Goal: Task Accomplishment & Management: Manage account settings

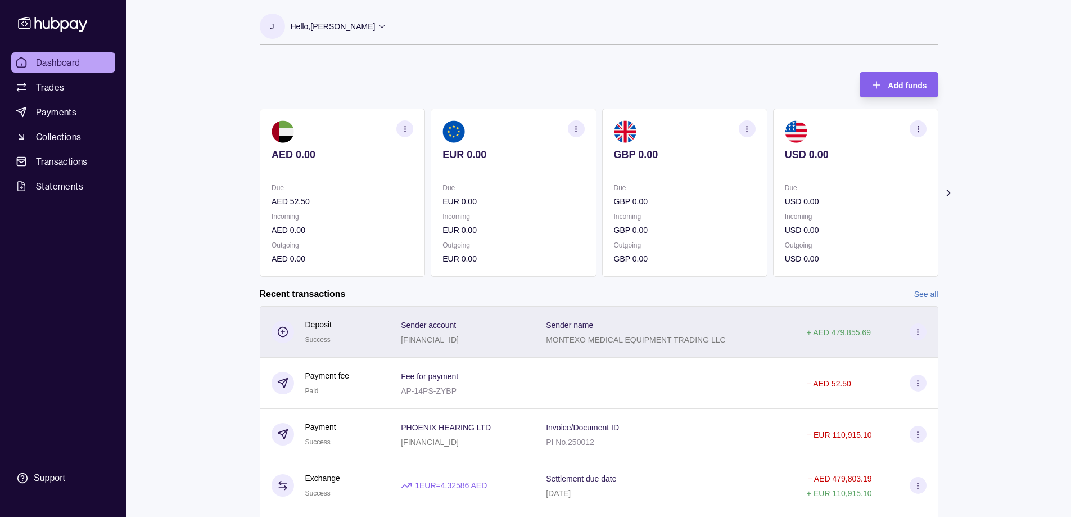
click at [914, 331] on icon at bounding box center [918, 332] width 8 height 8
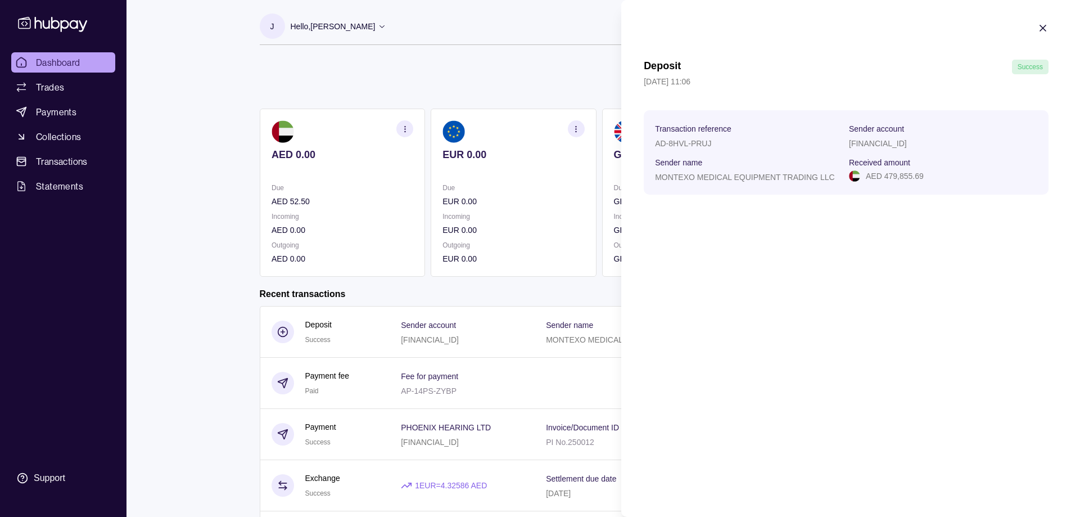
click at [1020, 67] on span "Success" at bounding box center [1030, 67] width 25 height 8
click at [682, 156] on span "Sender name" at bounding box center [678, 161] width 47 height 13
click at [201, 118] on html "Dashboard Trades Payments Collections Transactions Statements Support J Hello, …" at bounding box center [535, 299] width 1071 height 598
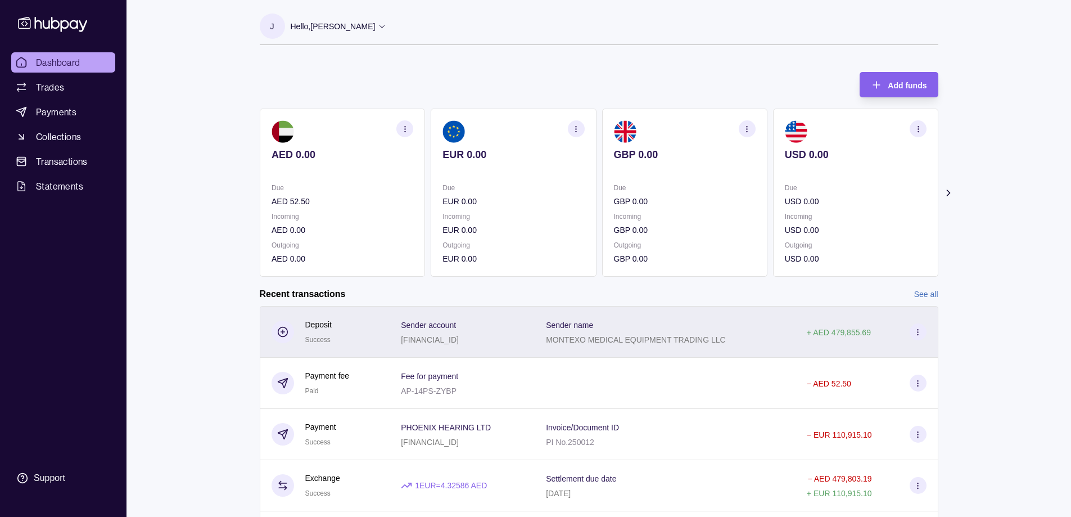
click at [809, 337] on div "+ AED 479,855.69" at bounding box center [867, 332] width 143 height 52
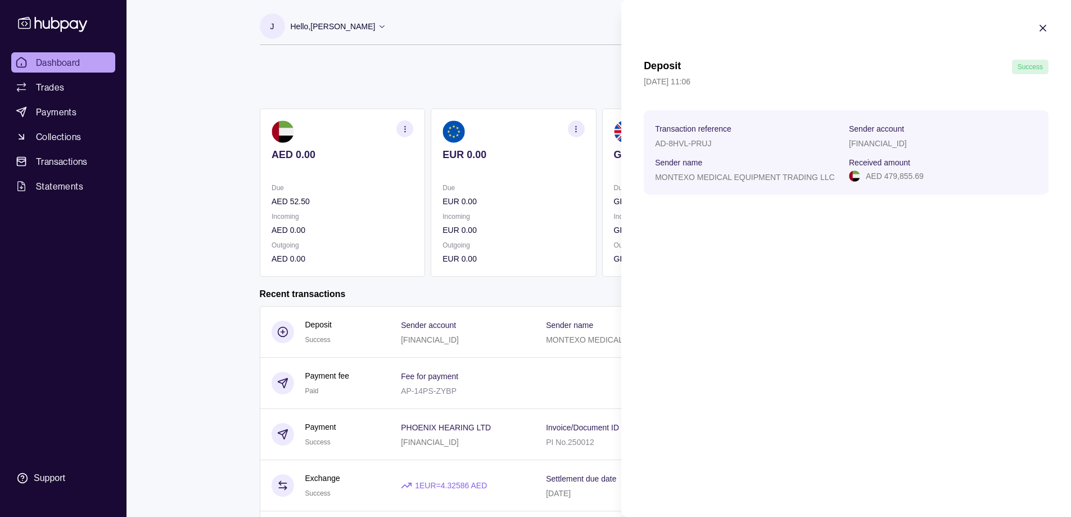
click at [1020, 70] on span "Success" at bounding box center [1030, 67] width 25 height 8
click at [908, 175] on p "AED 479,855.69" at bounding box center [895, 176] width 58 height 12
click at [1043, 27] on icon "button" at bounding box center [1044, 28] width 6 height 6
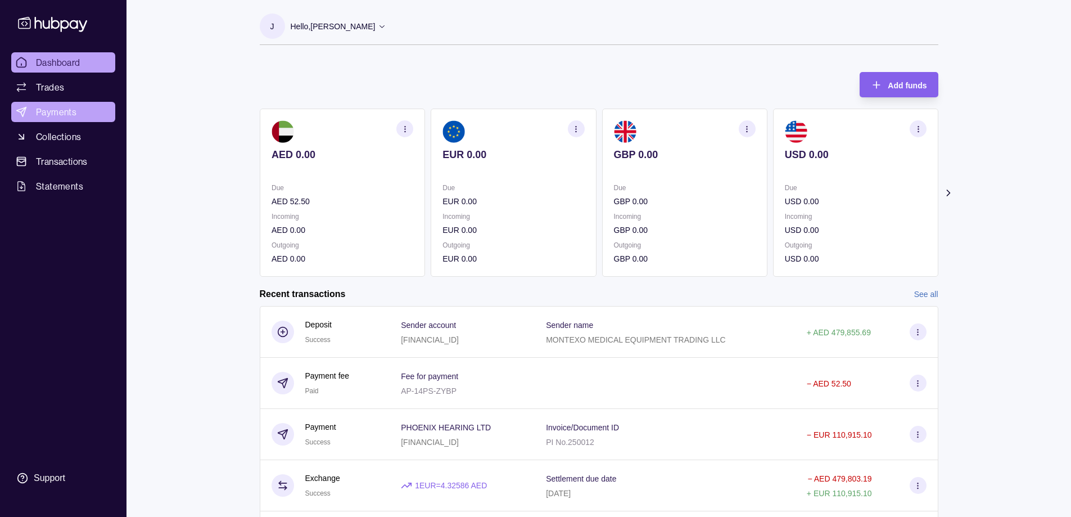
click at [48, 108] on span "Payments" at bounding box center [56, 111] width 40 height 13
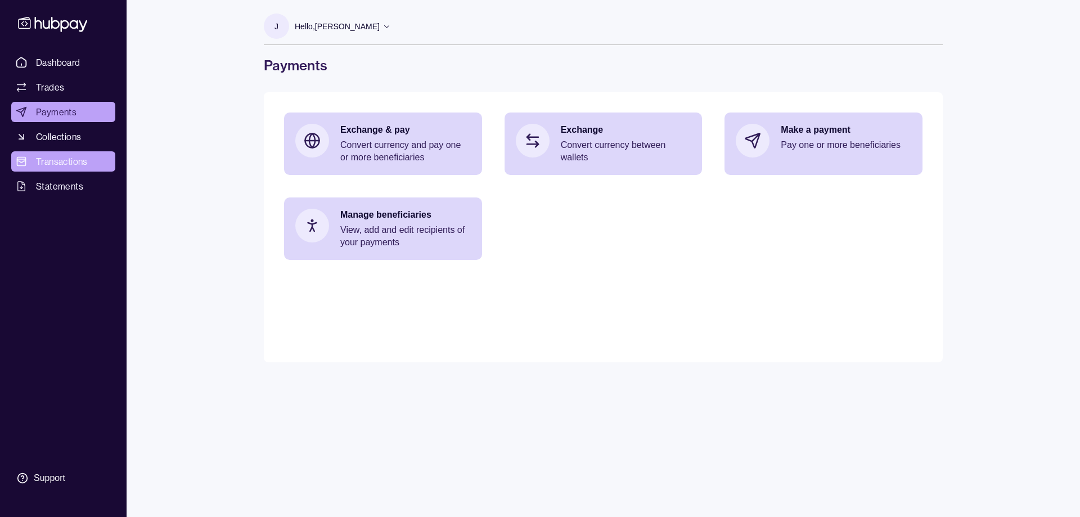
click at [66, 158] on span "Transactions" at bounding box center [62, 161] width 52 height 13
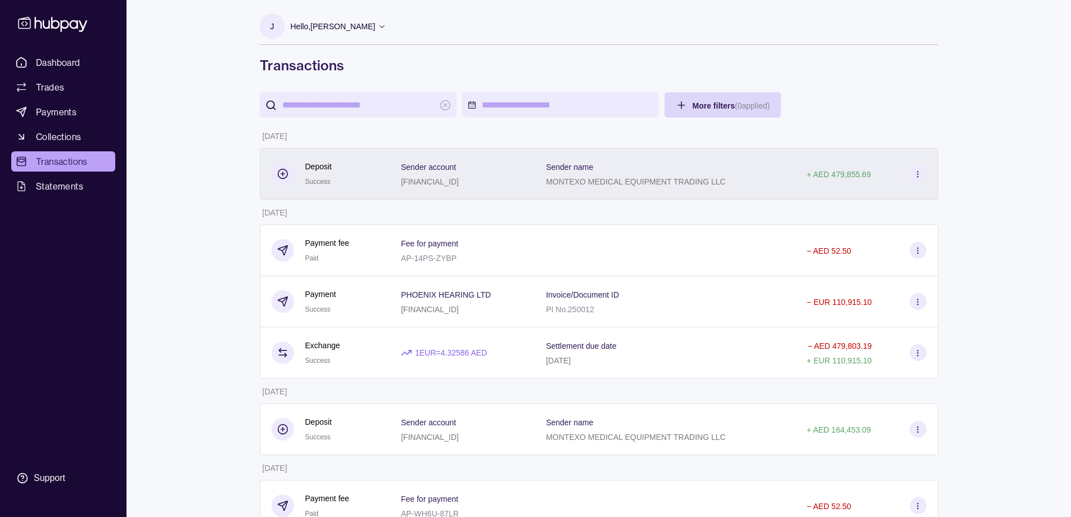
click at [915, 174] on icon at bounding box center [918, 174] width 8 height 8
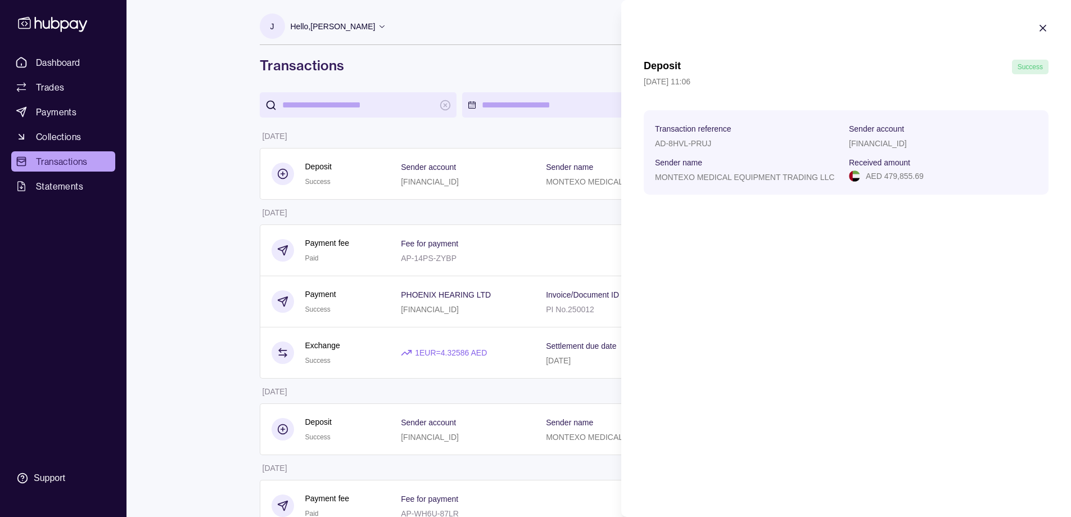
click at [542, 155] on html "Dashboard Trades Payments Collections Transactions Statements Support J Hello, …" at bounding box center [535, 456] width 1071 height 912
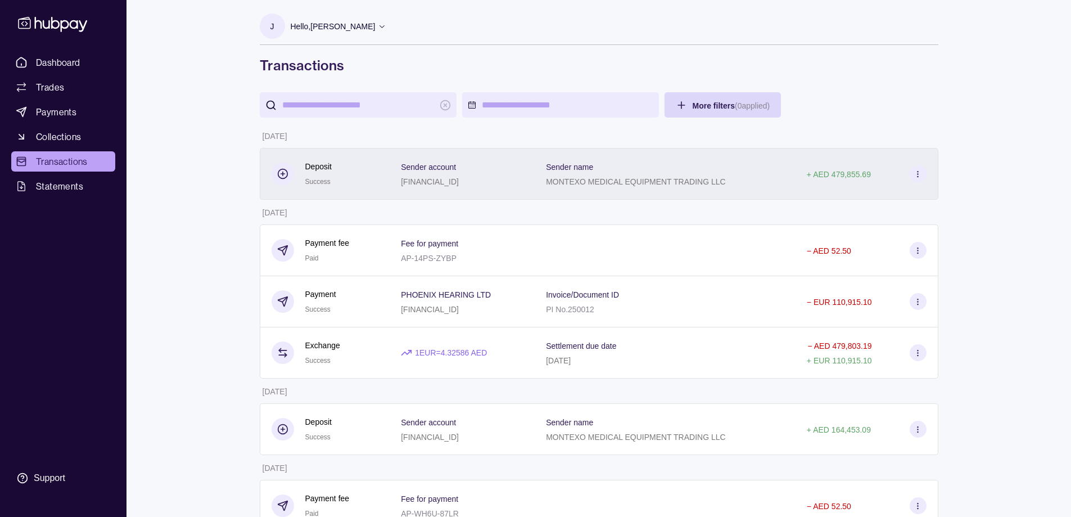
click at [516, 168] on div "Sender account [FINANCIAL_ID]" at bounding box center [462, 174] width 123 height 28
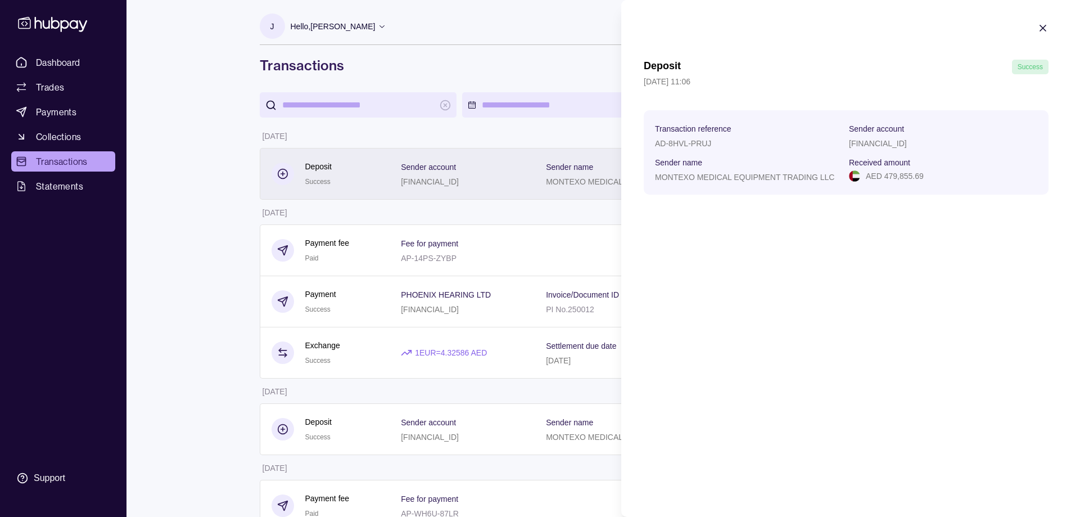
click at [516, 168] on html "Dashboard Trades Payments Collections Transactions Statements Support J Hello, …" at bounding box center [535, 456] width 1071 height 912
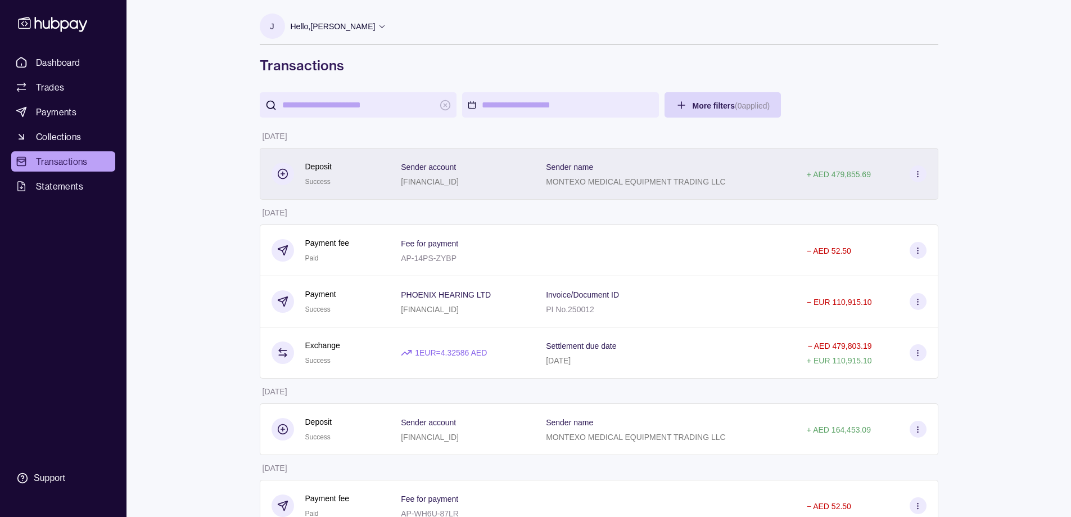
click at [920, 176] on icon at bounding box center [918, 174] width 8 height 8
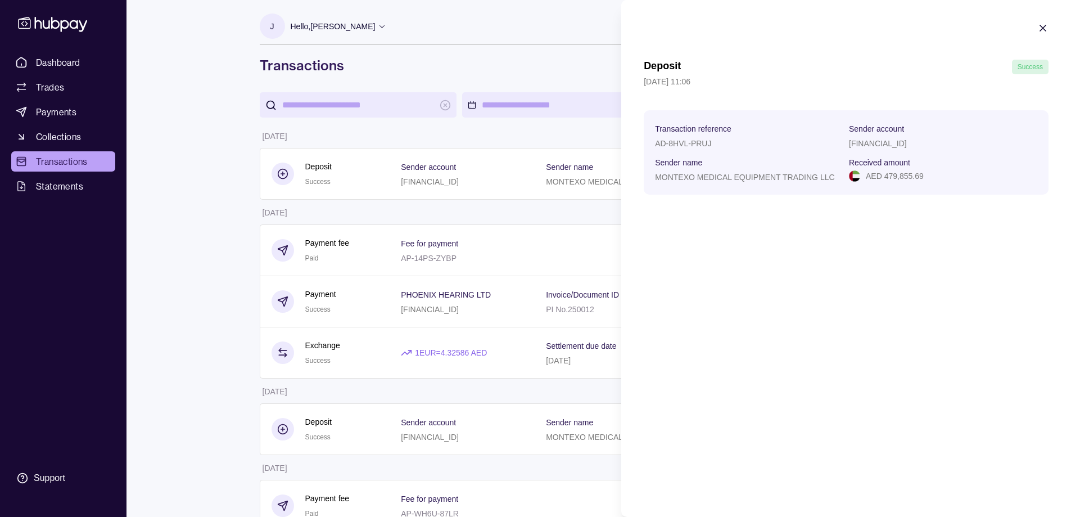
click at [834, 169] on div "Sender name MONTEXO MEDICAL EQUIPMENT TRADING LLC" at bounding box center [749, 169] width 188 height 28
click at [744, 145] on div "AD-8HVL-PRUJ" at bounding box center [749, 142] width 188 height 13
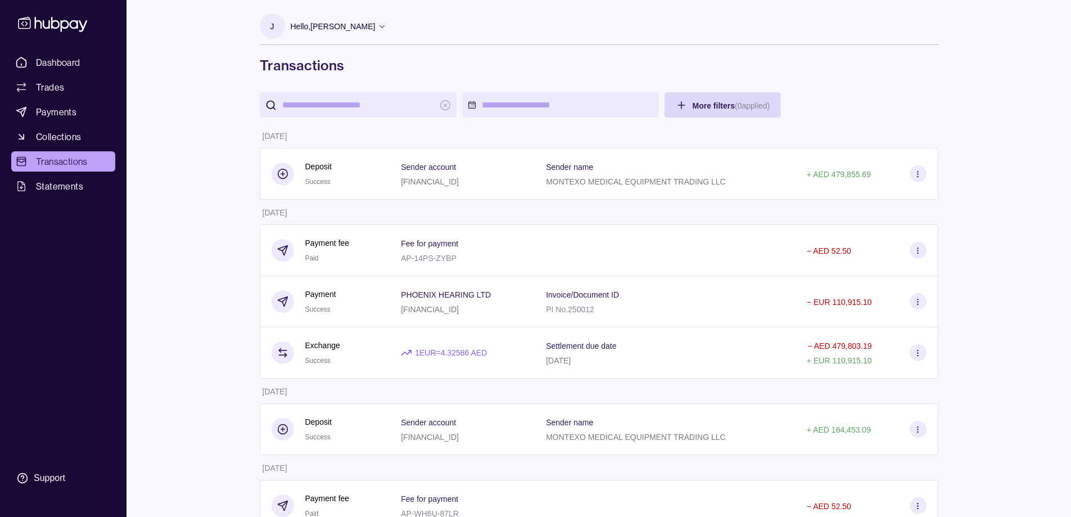
click at [565, 158] on html "Dashboard Trades Payments Collections Transactions Statements Support J Hello, …" at bounding box center [535, 456] width 1071 height 912
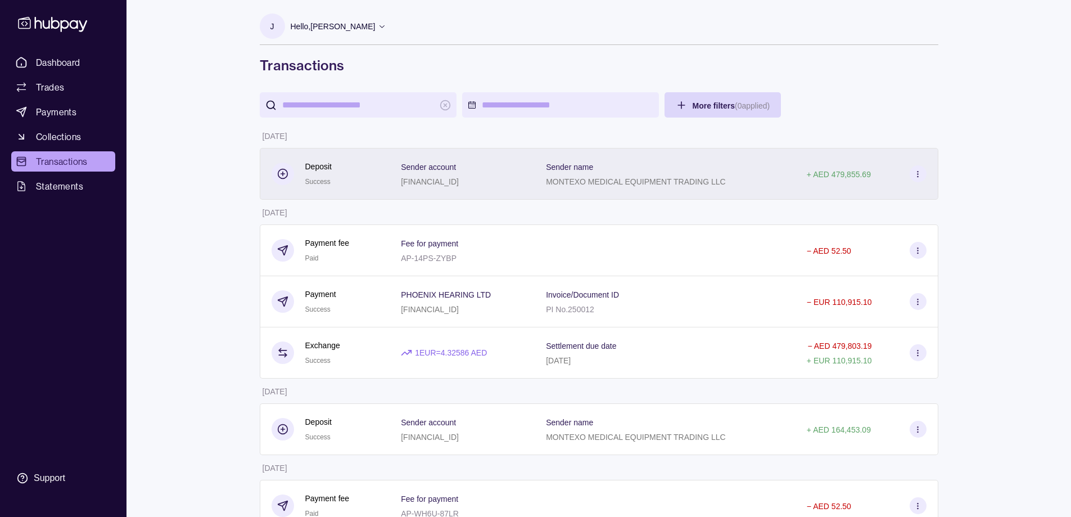
click at [524, 167] on div "Sender account [FINANCIAL_ID]" at bounding box center [462, 174] width 123 height 28
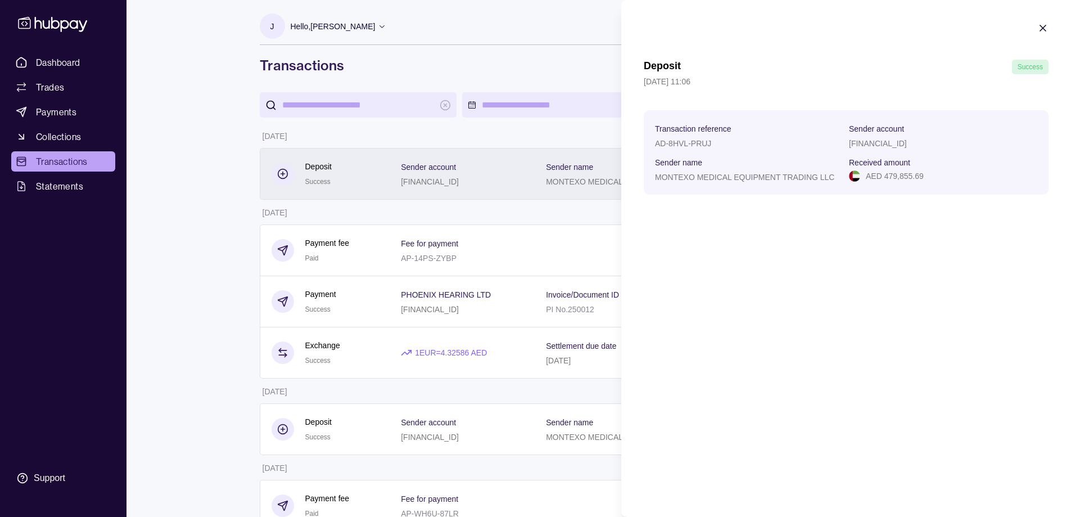
click at [546, 167] on html "Dashboard Trades Payments Collections Transactions Statements Support J Hello, …" at bounding box center [535, 456] width 1071 height 912
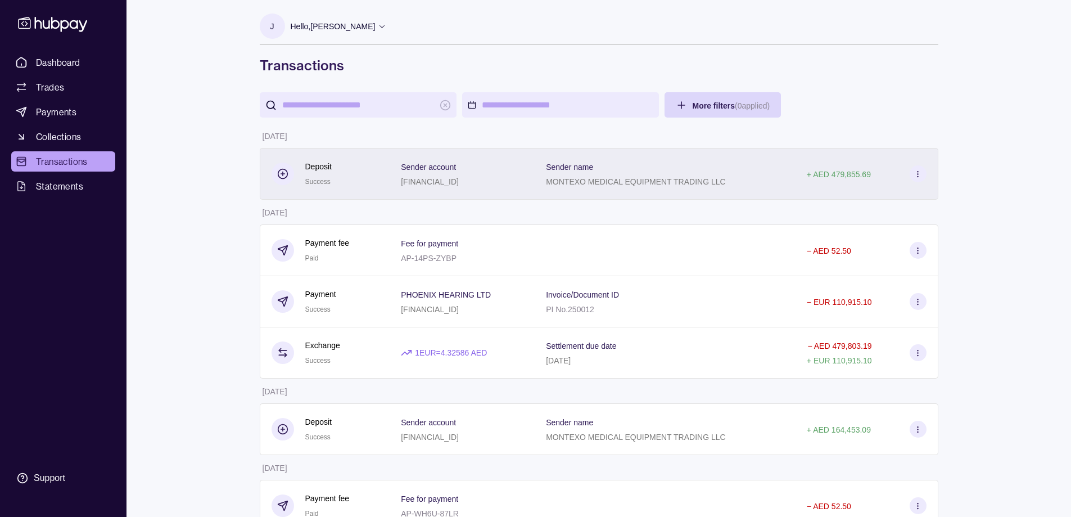
click at [921, 179] on section at bounding box center [918, 173] width 17 height 17
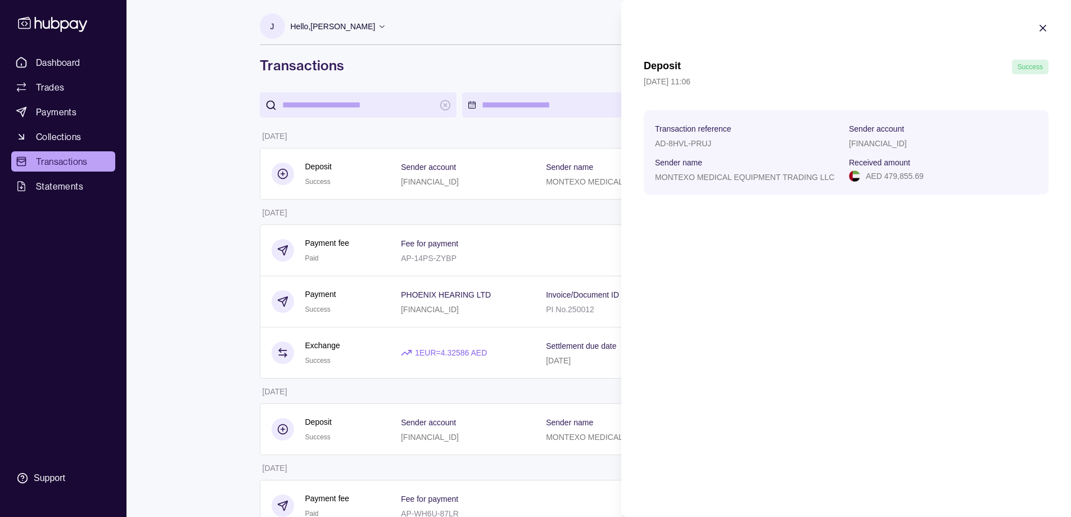
click at [166, 160] on html "Dashboard Trades Payments Collections Transactions Statements Support J Hello, …" at bounding box center [535, 456] width 1071 height 912
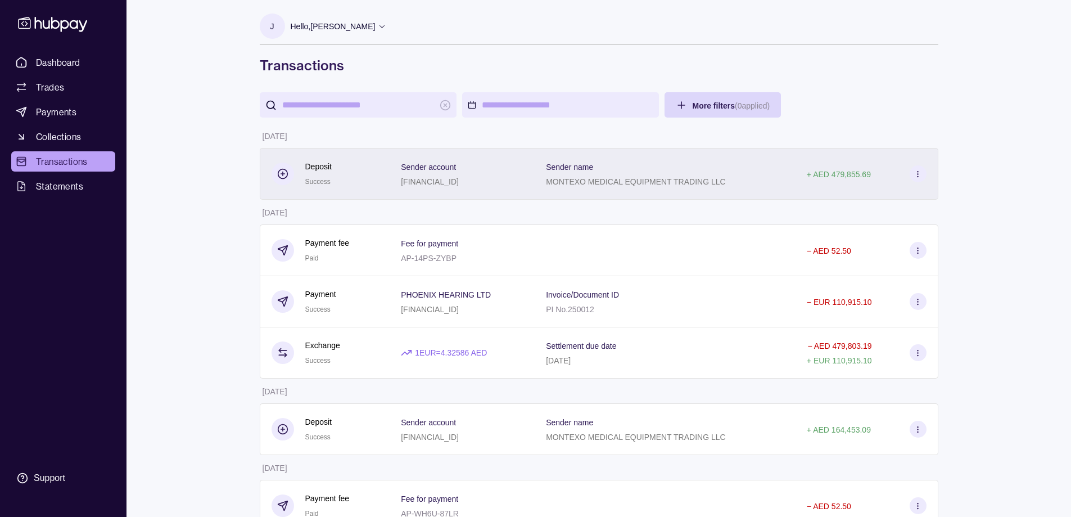
click at [535, 169] on div "Sender account [FINANCIAL_ID]" at bounding box center [462, 174] width 145 height 52
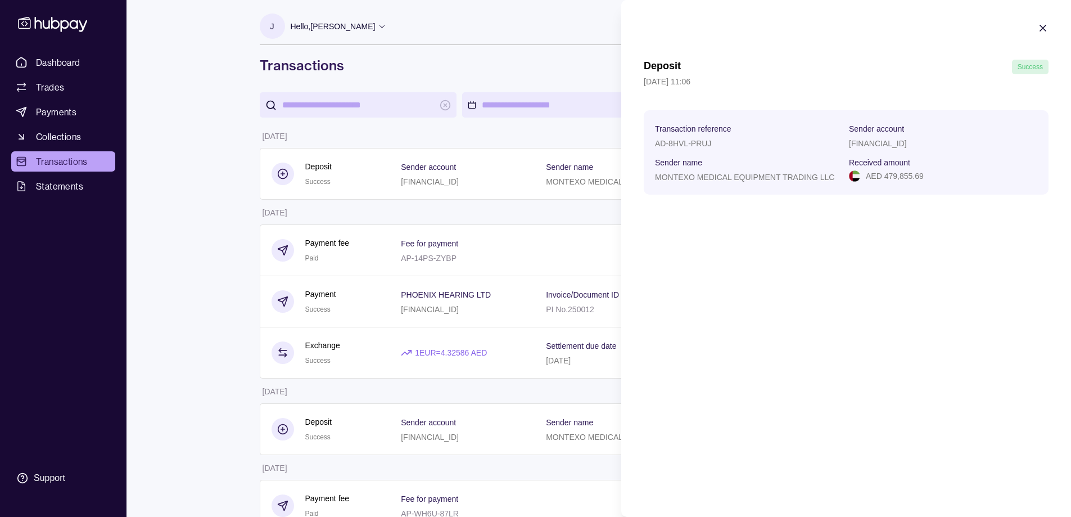
click at [436, 169] on html "Dashboard Trades Payments Collections Transactions Statements Support J Hello, …" at bounding box center [535, 456] width 1071 height 912
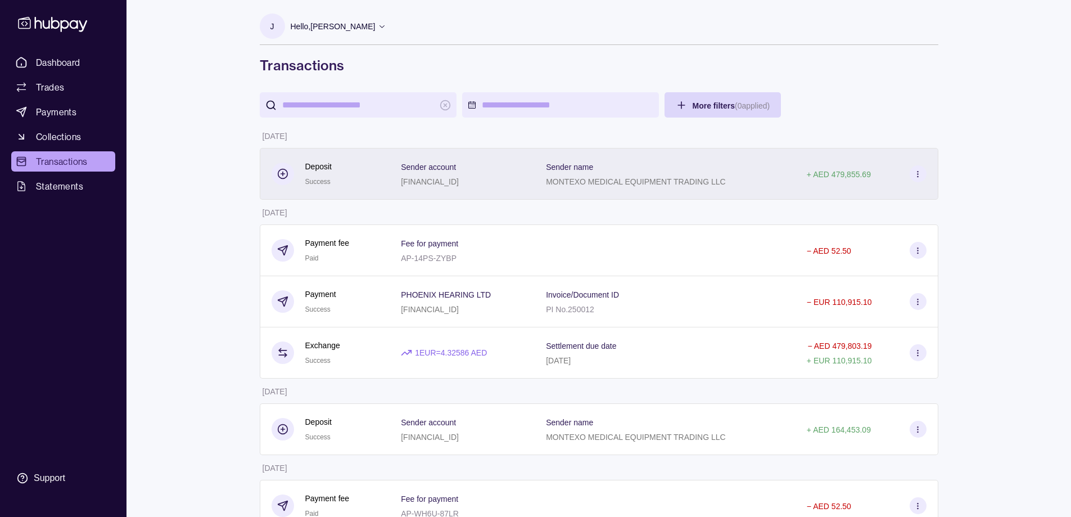
click at [593, 167] on p "Sender name" at bounding box center [569, 167] width 47 height 9
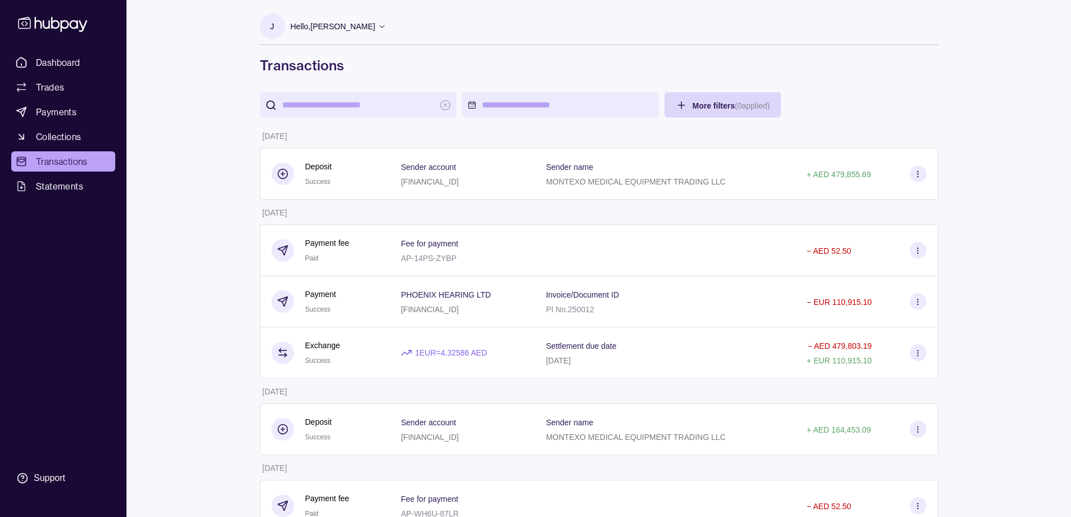
click at [524, 141] on html "Dashboard Trades Payments Collections Transactions Statements Support J Hello, …" at bounding box center [535, 456] width 1071 height 912
click at [49, 57] on span "Dashboard" at bounding box center [58, 62] width 44 height 13
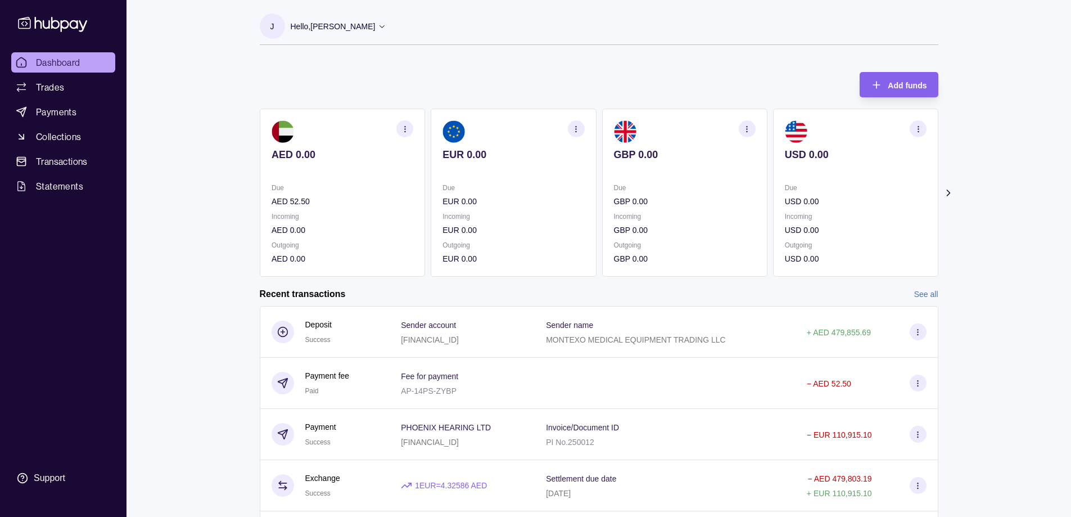
click at [410, 130] on section "button" at bounding box center [405, 128] width 17 height 17
click at [310, 124] on link "View transactions" at bounding box center [321, 129] width 61 height 12
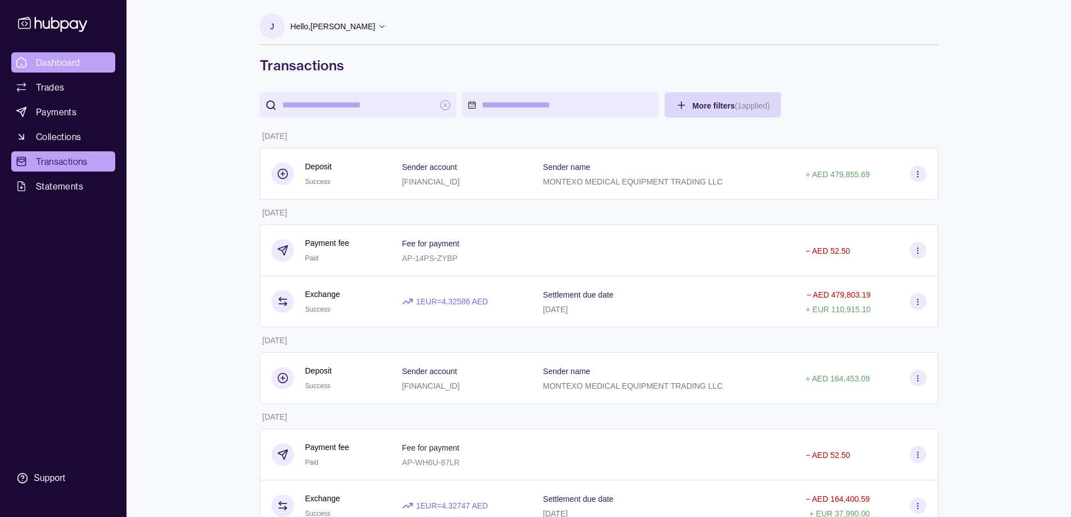
click at [61, 68] on span "Dashboard" at bounding box center [58, 62] width 44 height 13
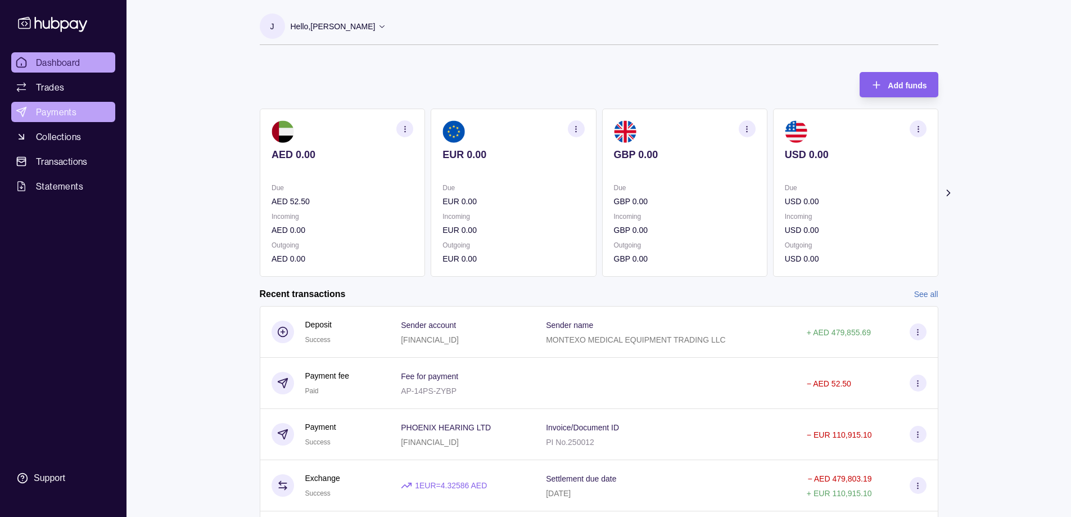
click at [58, 111] on span "Payments" at bounding box center [56, 111] width 40 height 13
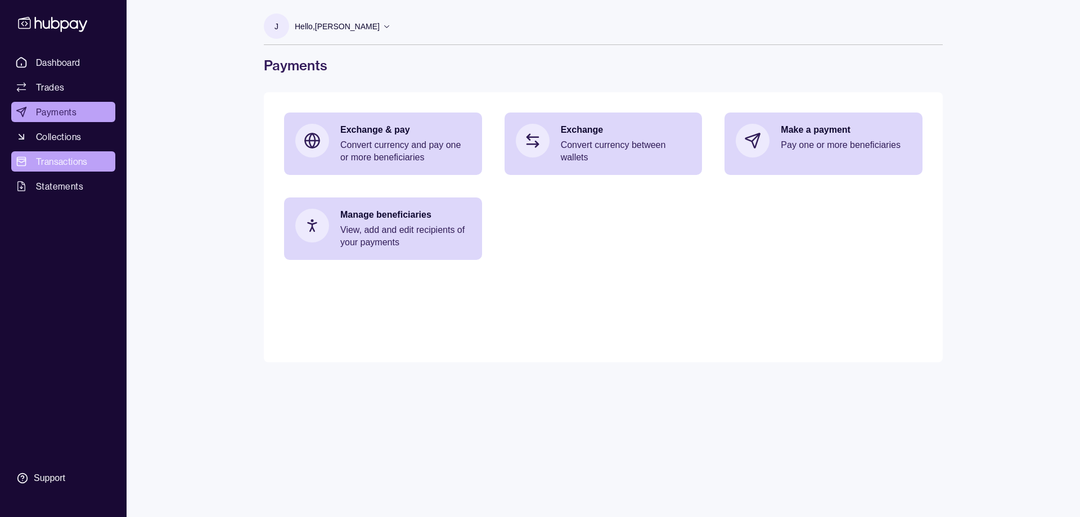
click at [52, 159] on span "Transactions" at bounding box center [62, 161] width 52 height 13
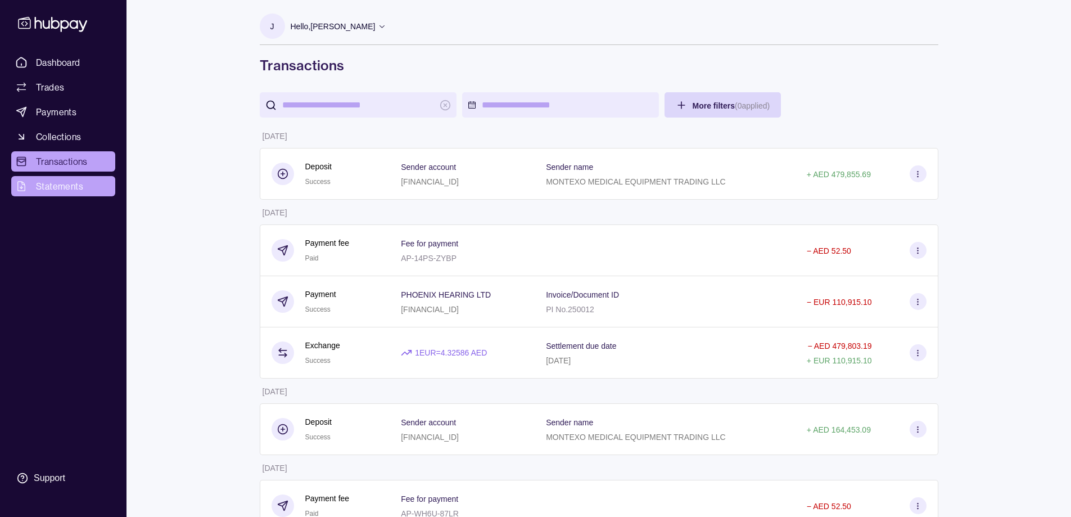
click at [42, 182] on span "Statements" at bounding box center [59, 185] width 47 height 13
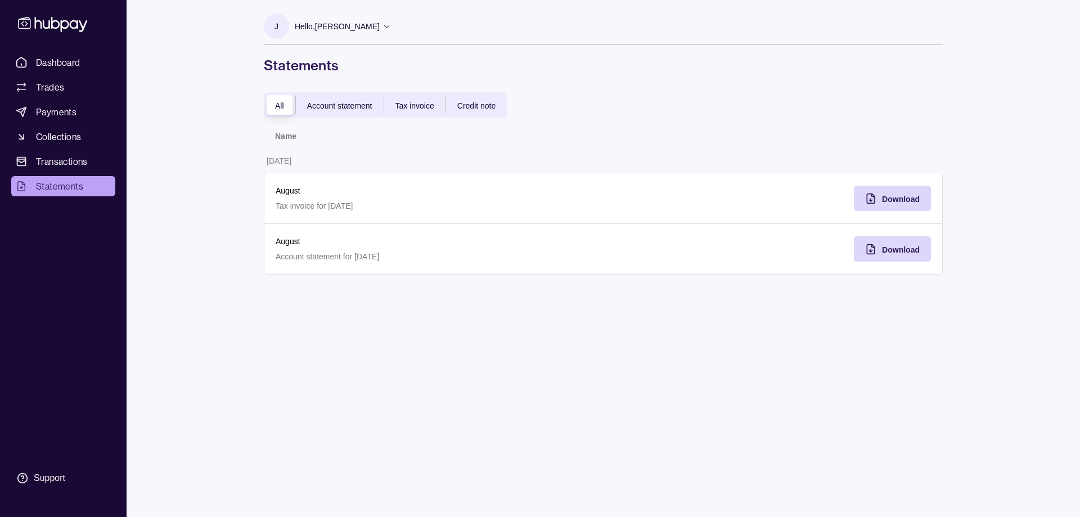
click at [340, 110] on div "Account statement" at bounding box center [340, 104] width 88 height 13
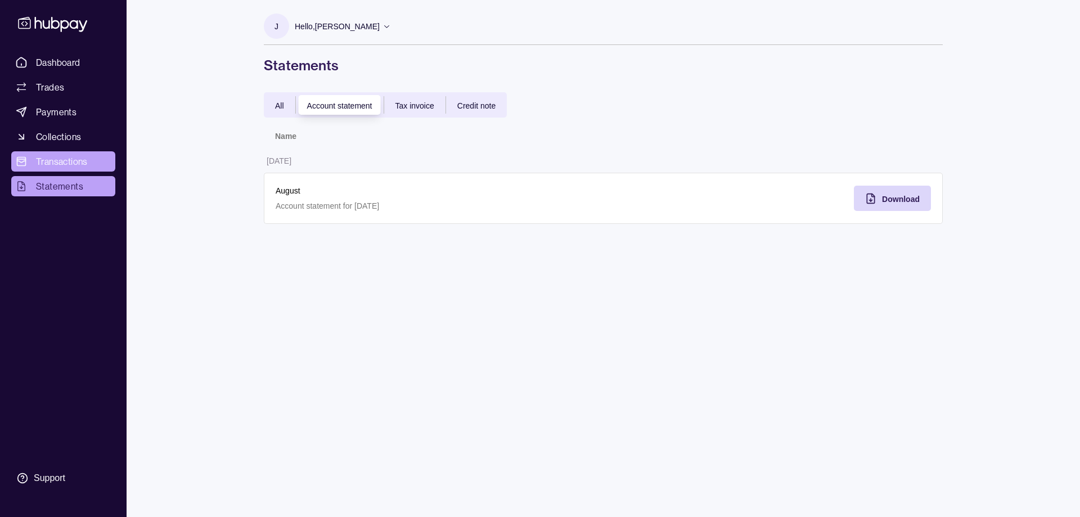
click at [71, 166] on span "Transactions" at bounding box center [62, 161] width 52 height 13
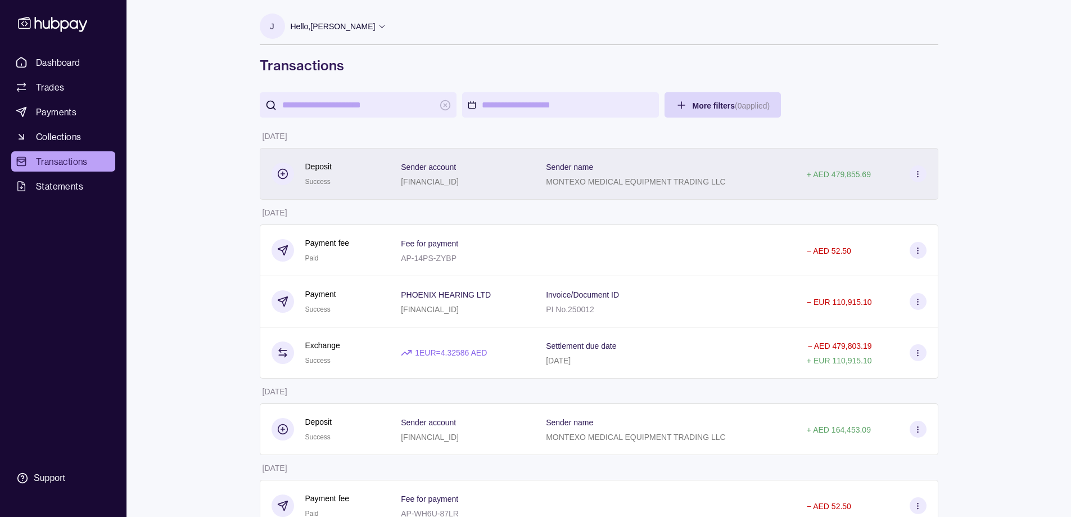
click at [915, 172] on icon at bounding box center [918, 174] width 8 height 8
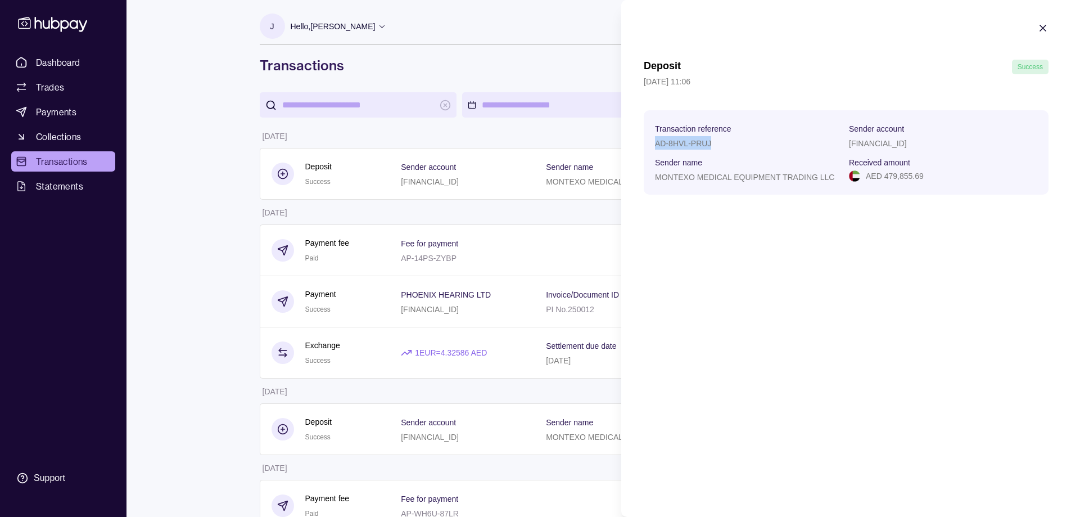
drag, startPoint x: 710, startPoint y: 145, endPoint x: 626, endPoint y: 146, distance: 84.4
click at [626, 146] on section "Deposit Success [DATE] 11:06 Transaction reference AD-8HVL-PRUJ Sender account …" at bounding box center [847, 108] width 450 height 217
click at [425, 137] on html "Dashboard Trades Payments Collections Transactions Statements Support J Hello, …" at bounding box center [535, 456] width 1071 height 912
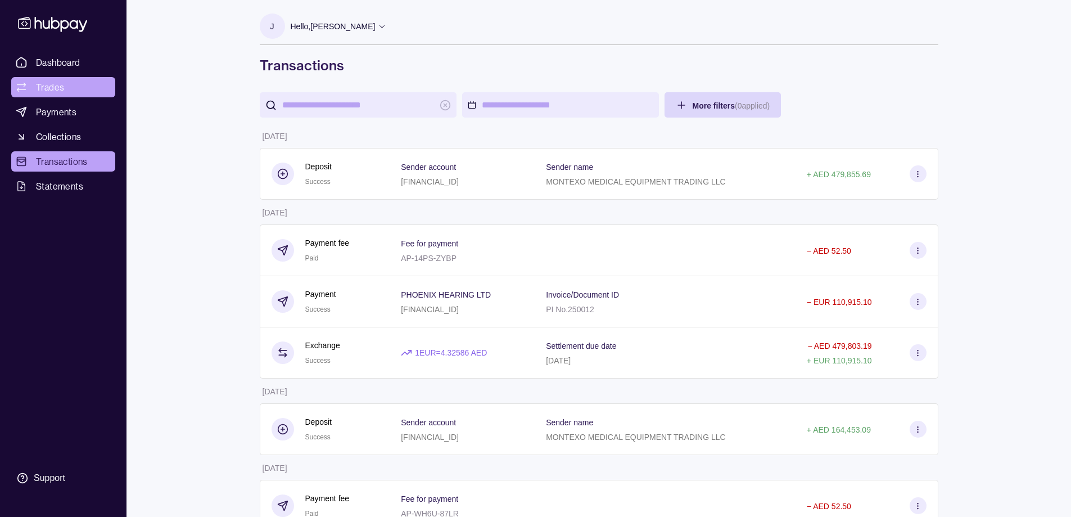
click at [47, 80] on span "Trades" at bounding box center [50, 86] width 28 height 13
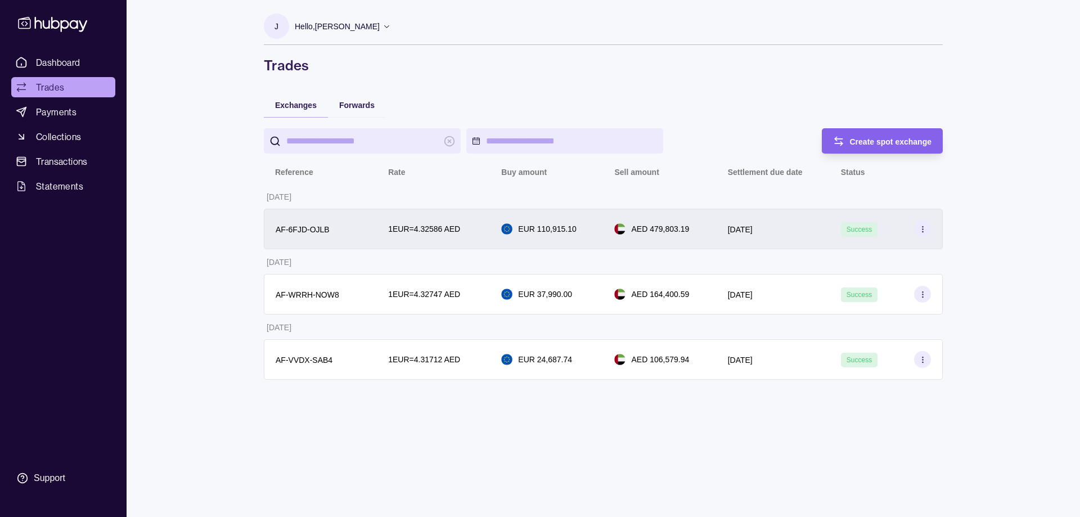
click at [927, 229] on section at bounding box center [922, 228] width 17 height 17
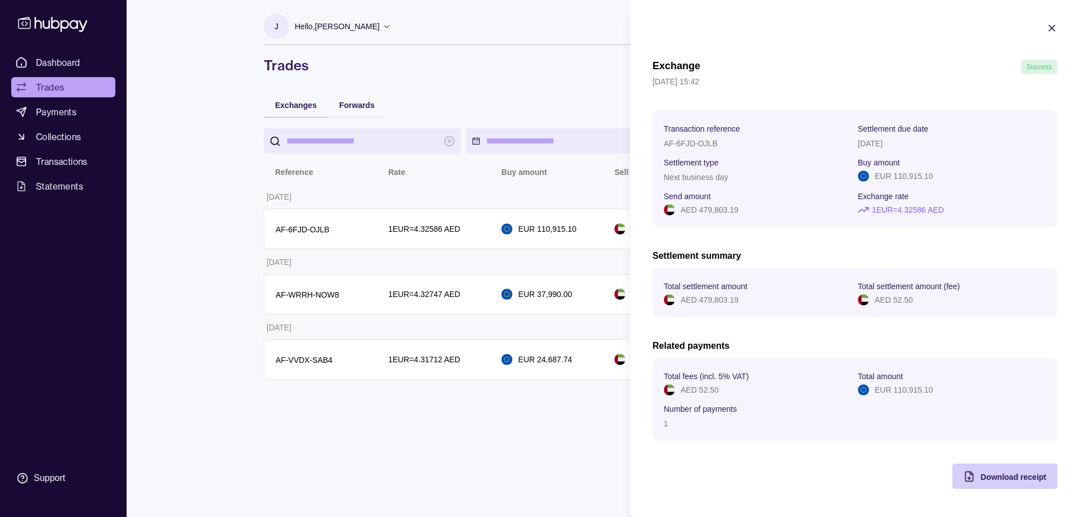
click at [1010, 478] on span "Download receipt" at bounding box center [1013, 476] width 66 height 9
click at [57, 157] on html "Dashboard Trades Payments Collections Transactions Statements Support J Hello, …" at bounding box center [540, 258] width 1080 height 517
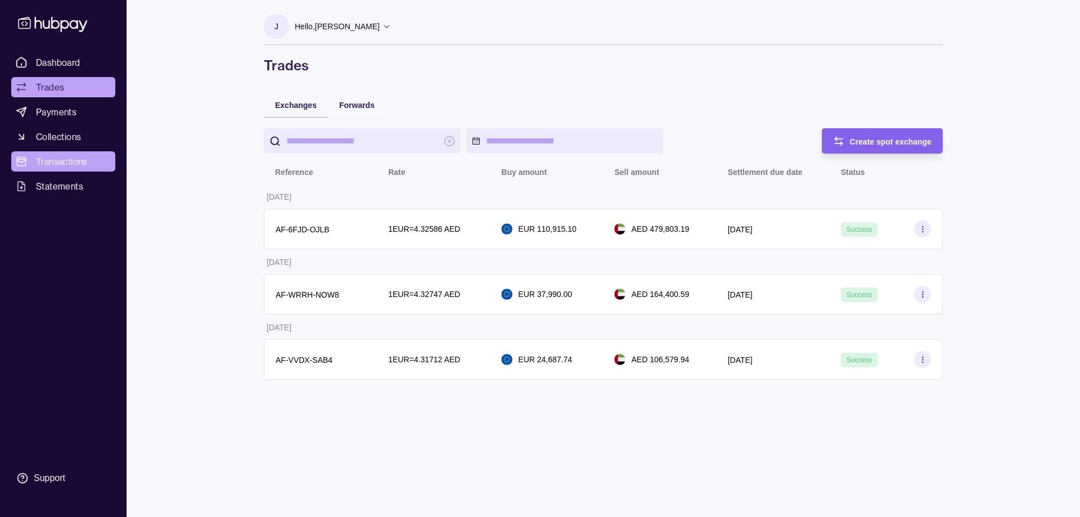
click at [71, 155] on span "Transactions" at bounding box center [62, 161] width 52 height 13
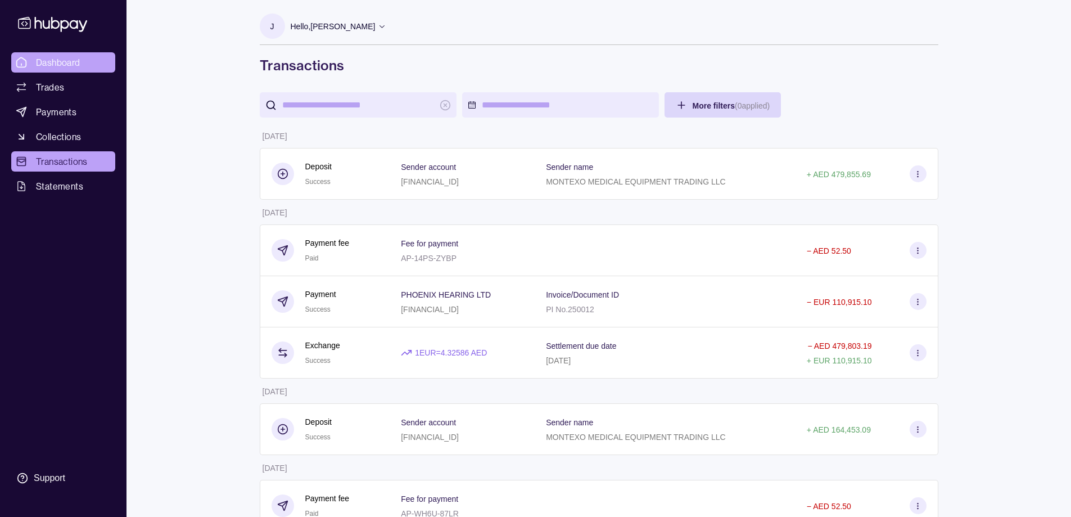
click at [73, 62] on span "Dashboard" at bounding box center [58, 62] width 44 height 13
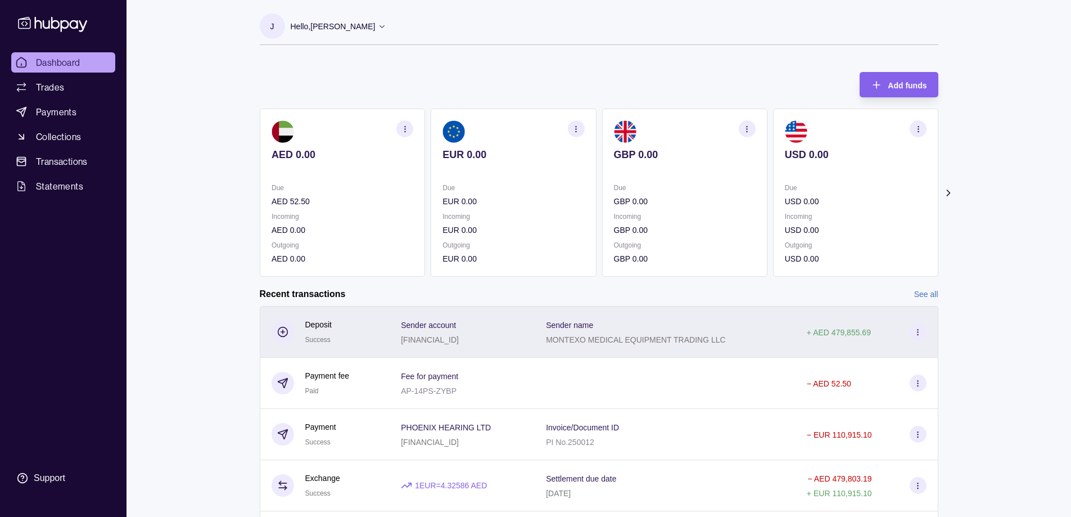
click at [922, 327] on section at bounding box center [918, 331] width 17 height 17
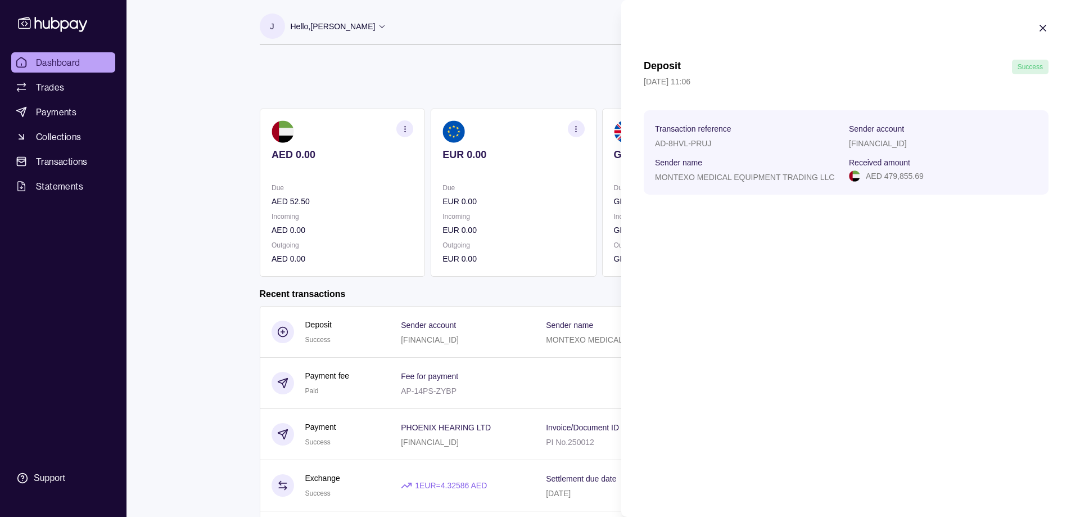
click at [393, 313] on html "Dashboard Trades Payments Collections Transactions Statements Support J Hello, …" at bounding box center [535, 299] width 1071 height 598
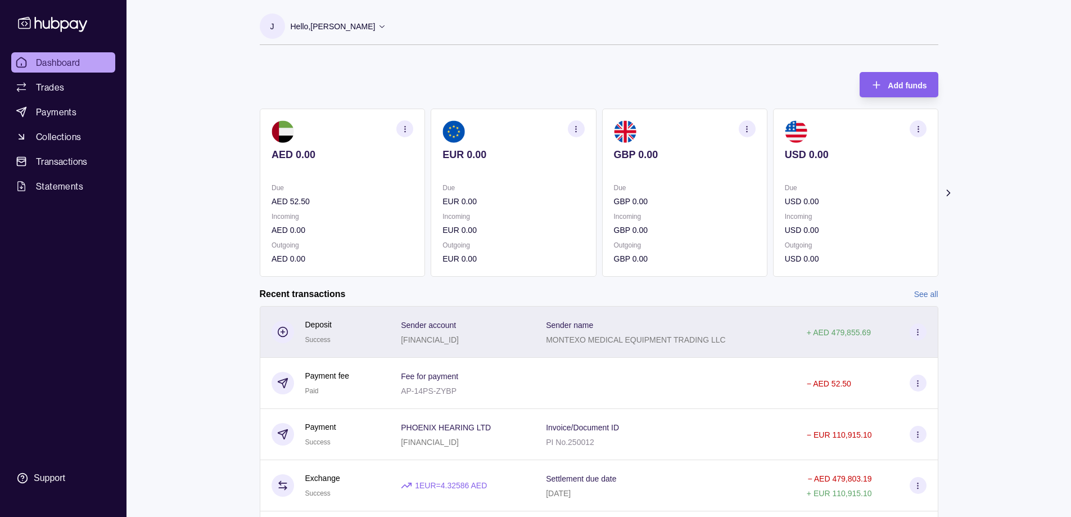
click at [391, 321] on div "Sender account [FINANCIAL_ID]" at bounding box center [462, 332] width 145 height 52
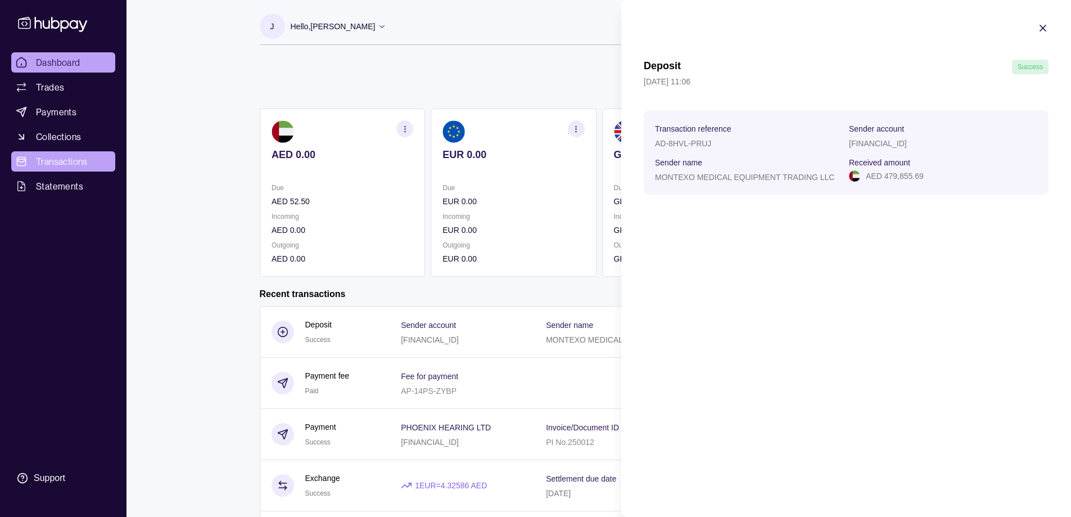
click at [33, 157] on html "Dashboard Trades Payments Collections Transactions Statements Support J Hello, …" at bounding box center [535, 299] width 1071 height 598
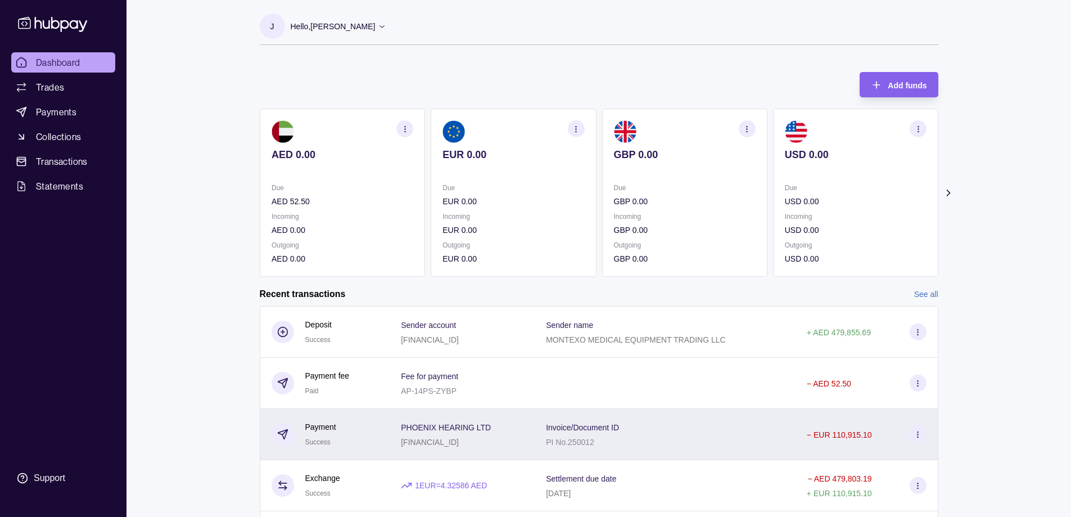
click at [917, 433] on icon at bounding box center [918, 434] width 8 height 8
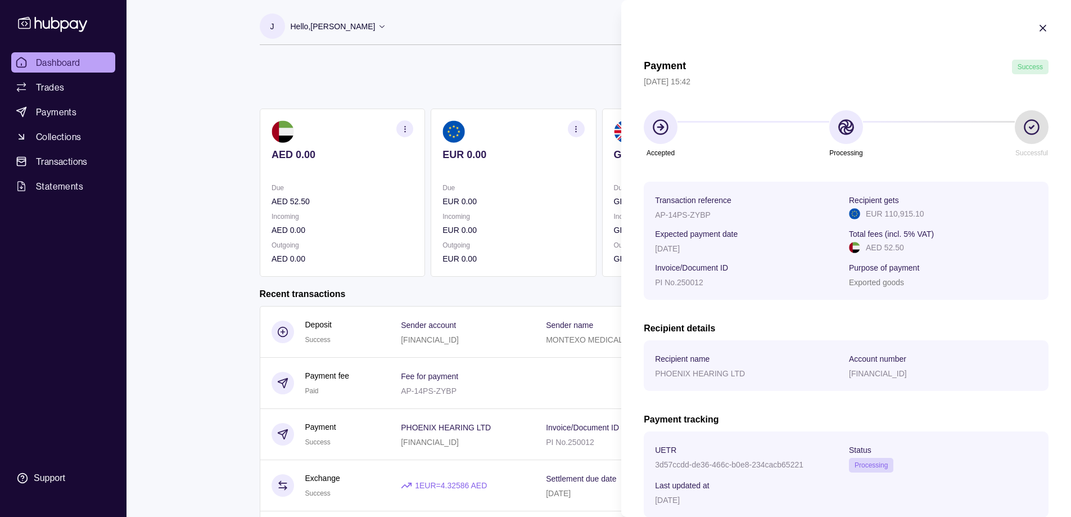
scroll to position [71, 0]
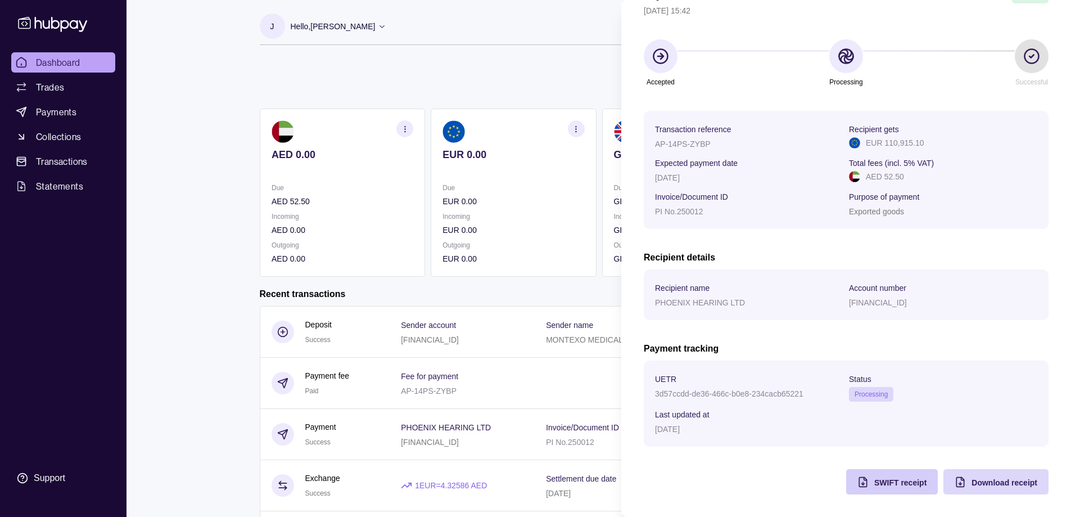
click at [877, 479] on span "SWIFT receipt" at bounding box center [901, 482] width 52 height 9
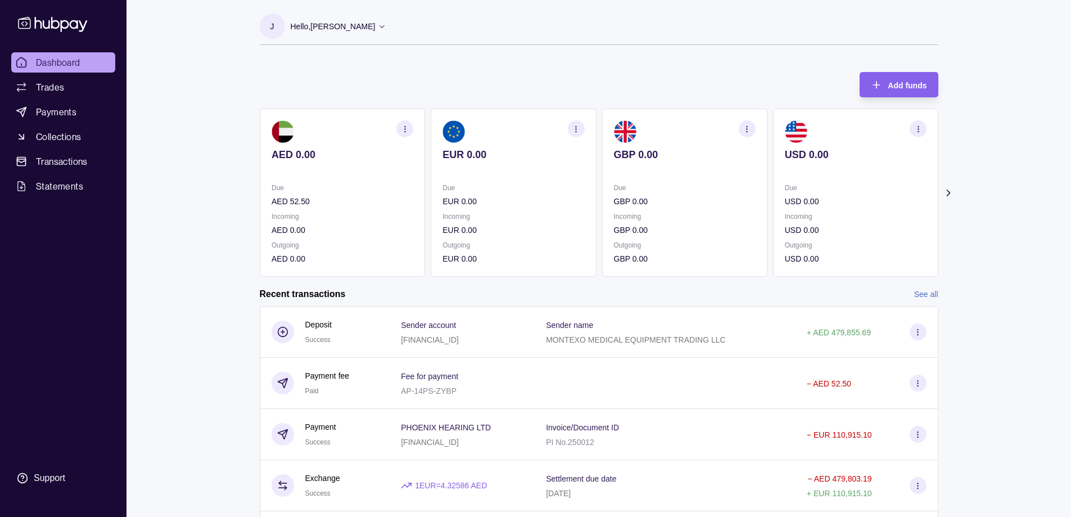
click at [544, 54] on html "Dashboard Trades Payments Collections Transactions Statements Support J Hello, …" at bounding box center [535, 299] width 1071 height 598
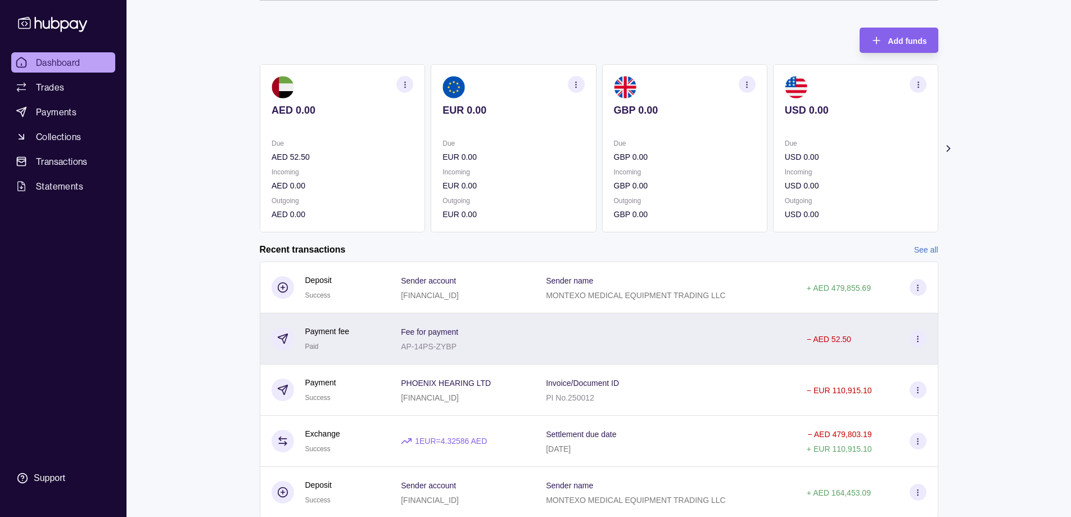
scroll to position [82, 0]
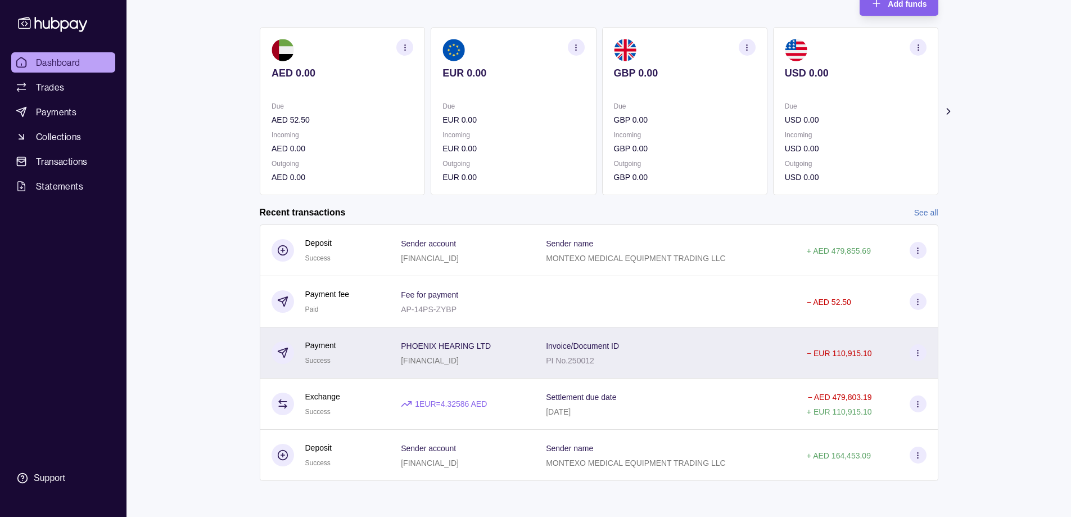
click at [914, 352] on icon at bounding box center [918, 353] width 8 height 8
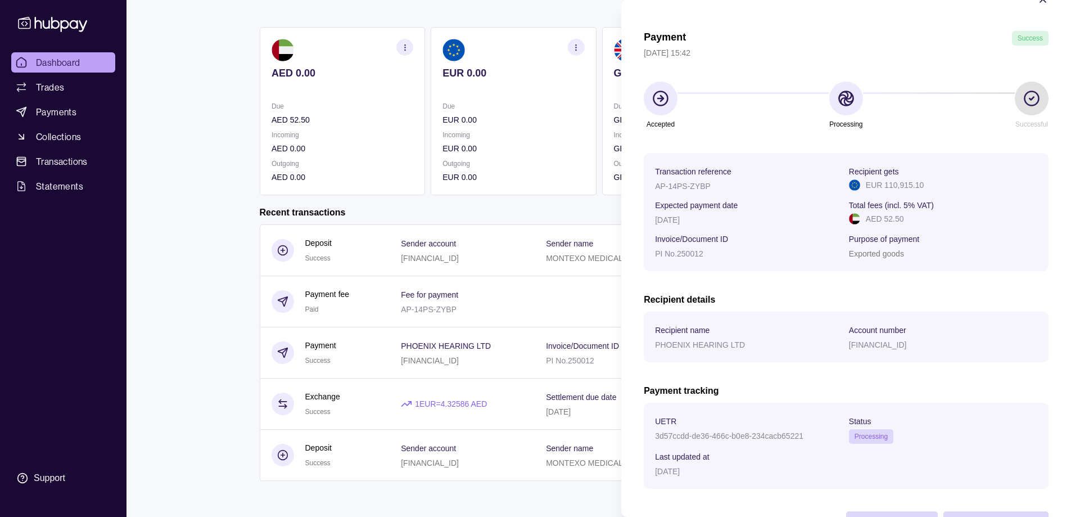
scroll to position [71, 0]
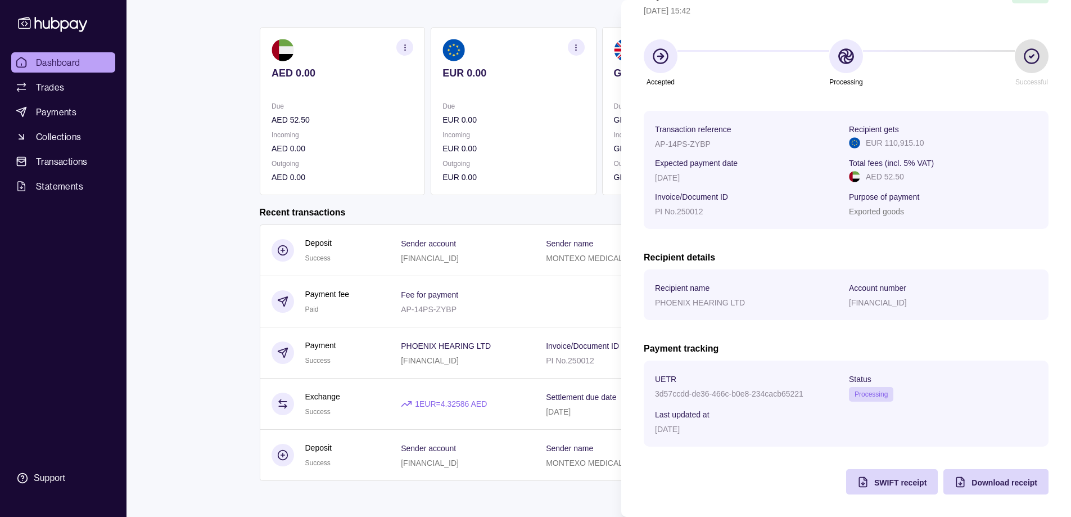
click at [204, 285] on html "Dashboard Trades Payments Collections Transactions Statements Support J Hello, …" at bounding box center [535, 217] width 1071 height 598
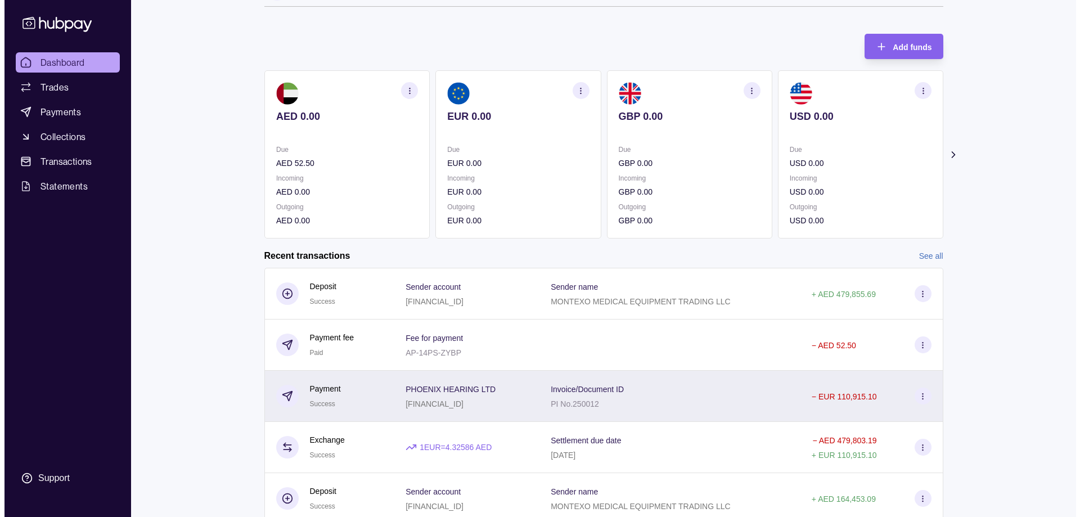
scroll to position [0, 0]
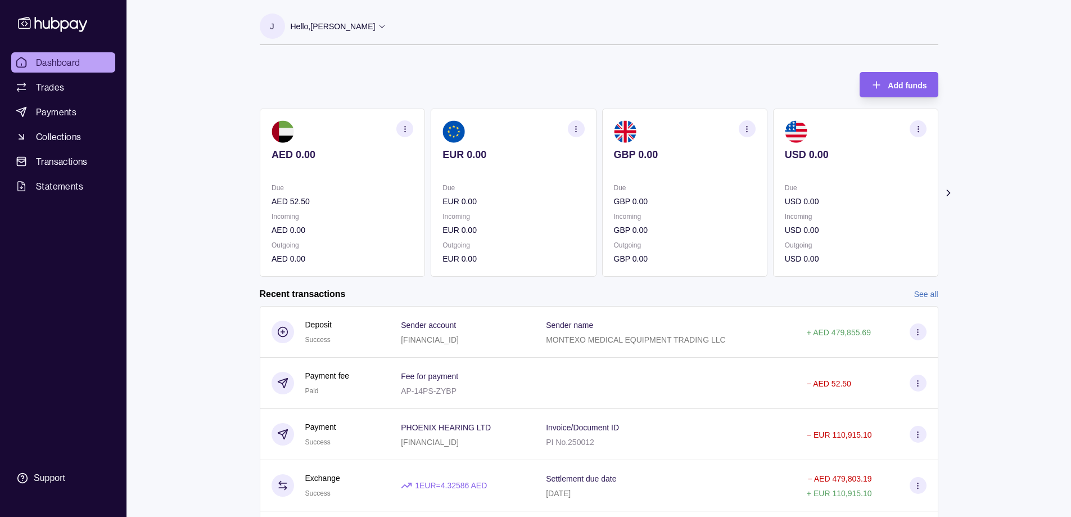
click at [301, 25] on p "Hello, [PERSON_NAME]" at bounding box center [333, 26] width 85 height 12
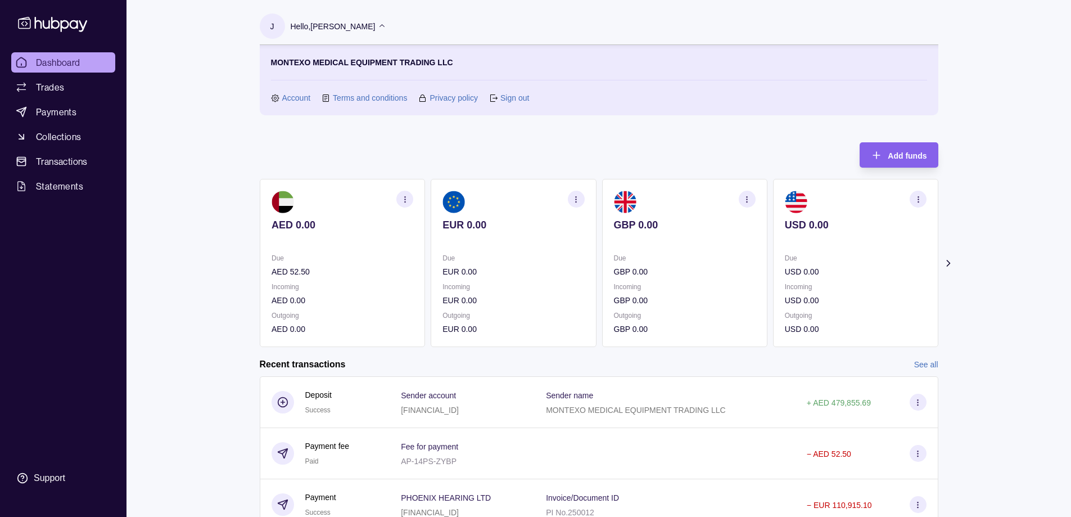
click at [512, 98] on link "Sign out" at bounding box center [515, 98] width 29 height 12
